Goal: Navigation & Orientation: Find specific page/section

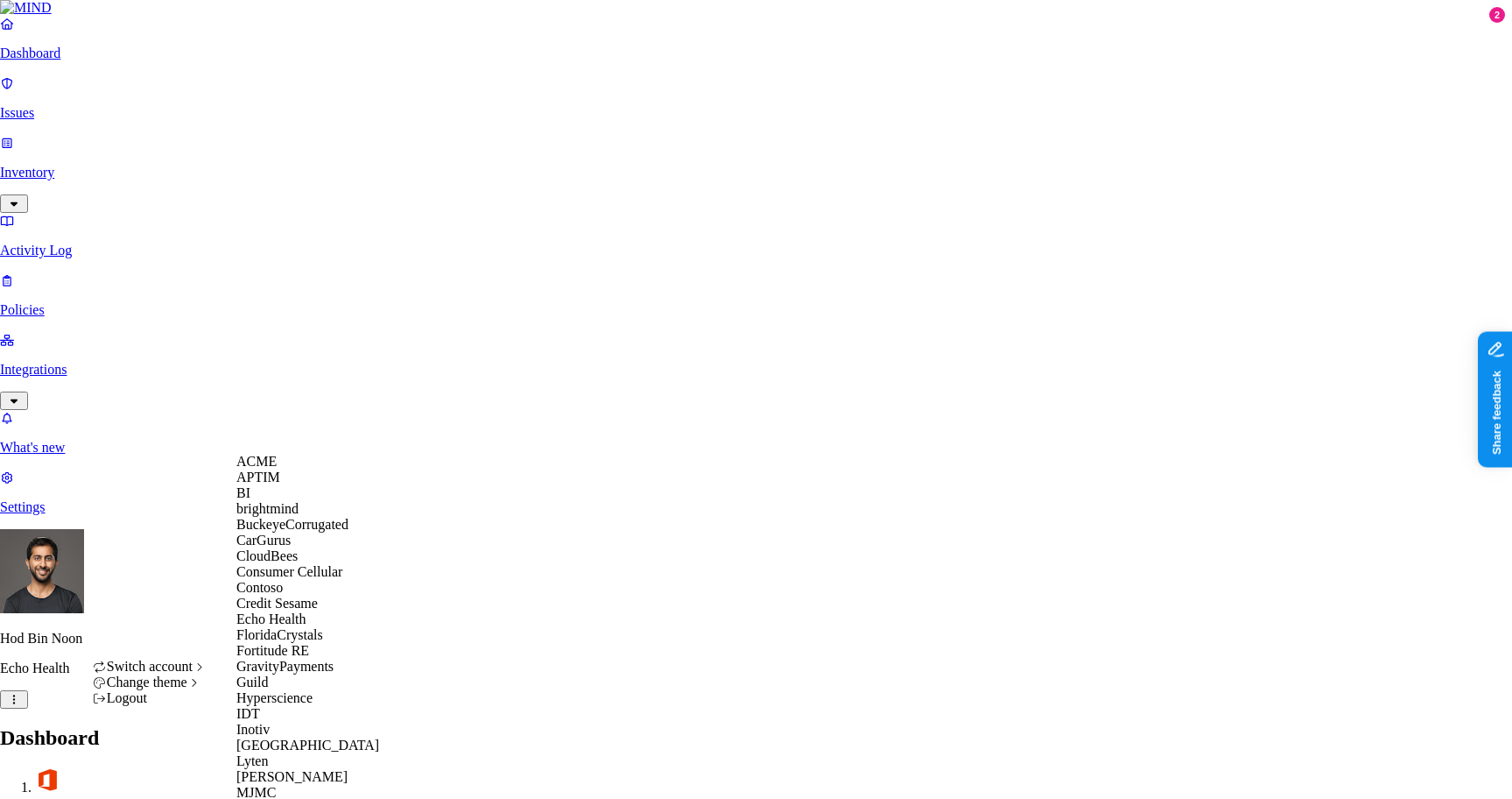
scroll to position [222, 0]
click at [299, 660] on span "GravityPayments" at bounding box center [285, 665] width 97 height 15
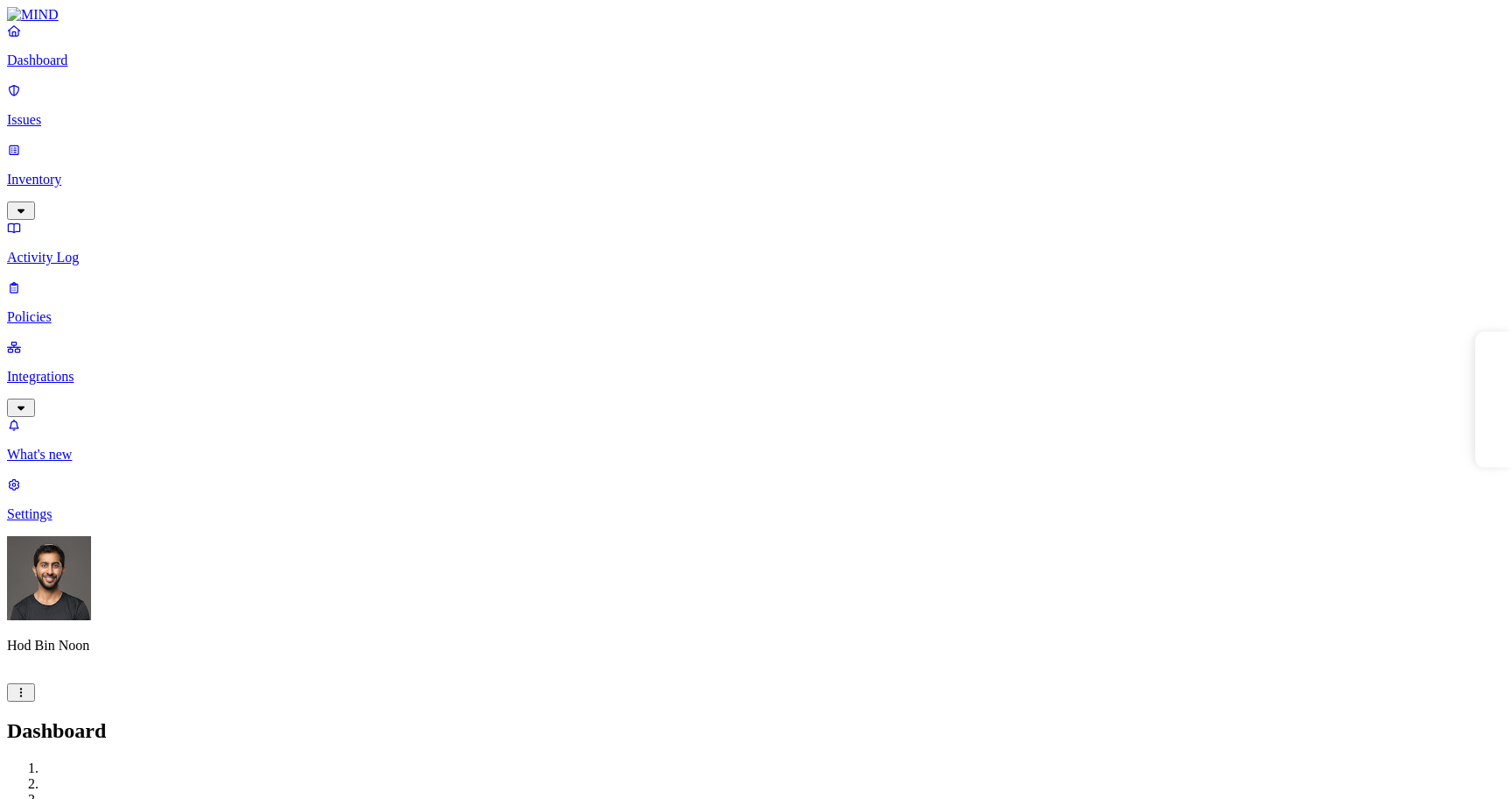
click at [81, 522] on p "Settings" at bounding box center [755, 514] width 1497 height 16
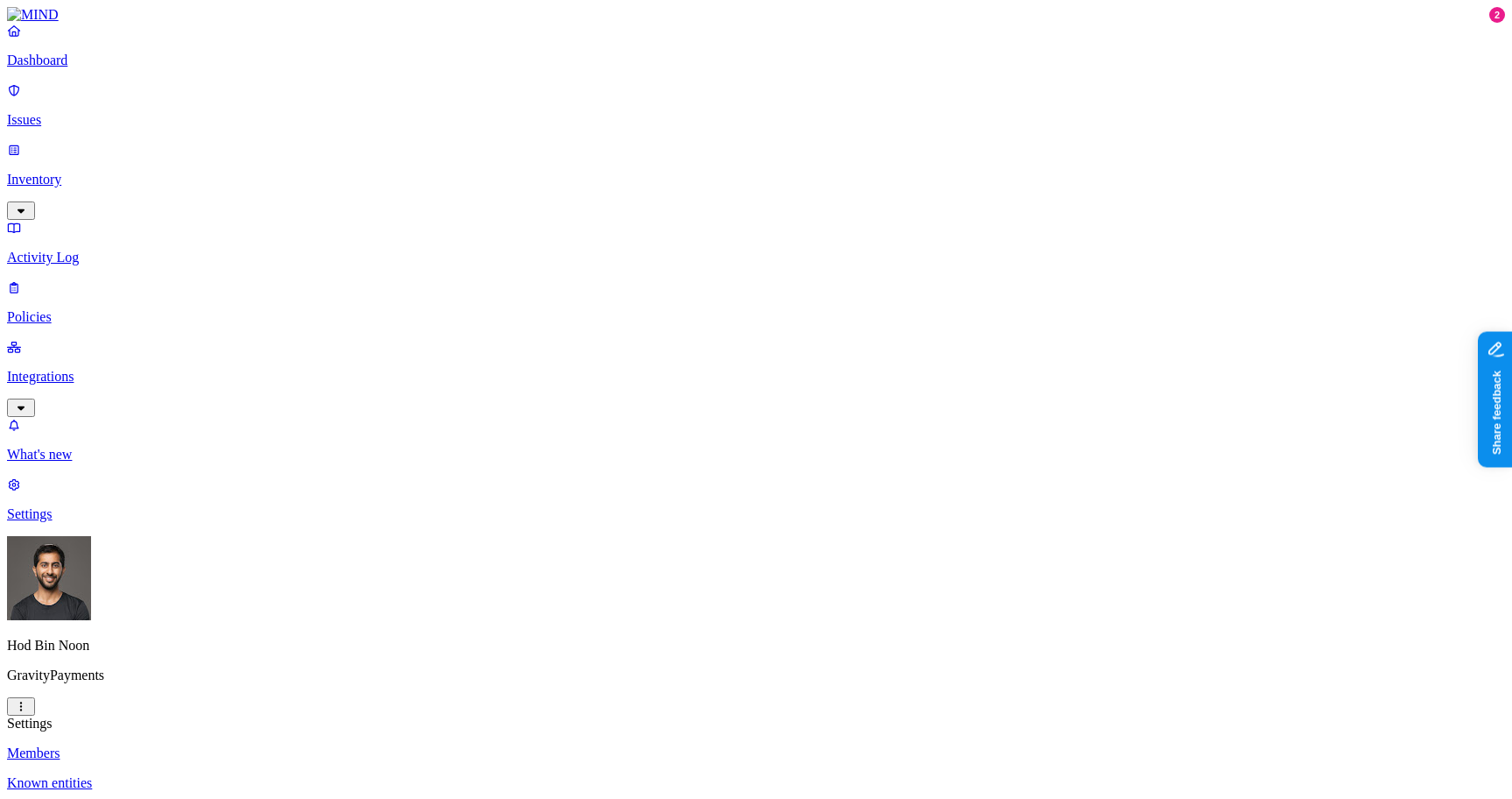
click at [169, 779] on html "Dashboard Issues Inventory Activity Log Policies Integrations What's new 2 Sett…" at bounding box center [756, 591] width 1512 height 1184
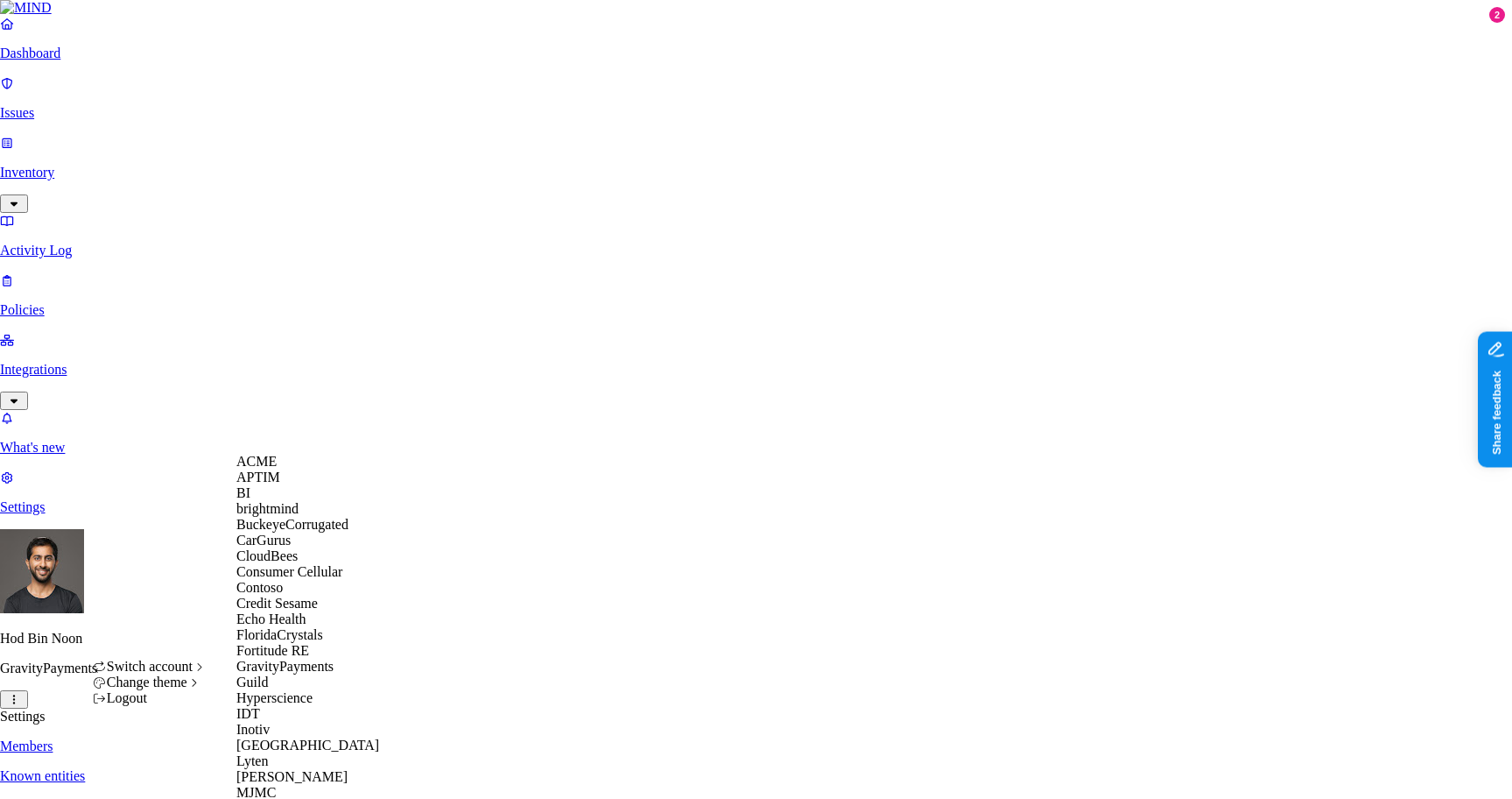
click at [303, 466] on div "ACME" at bounding box center [321, 462] width 170 height 16
